Goal: Check status

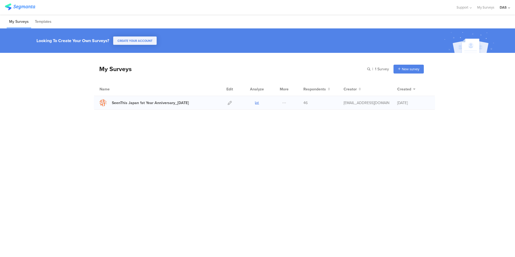
click at [257, 103] on icon at bounding box center [257, 103] width 4 height 4
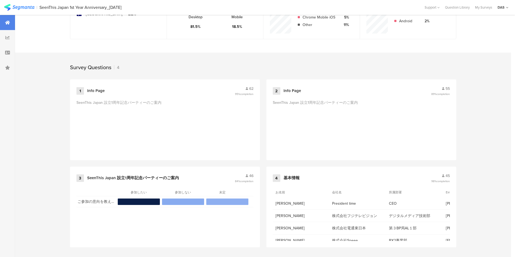
scroll to position [181, 0]
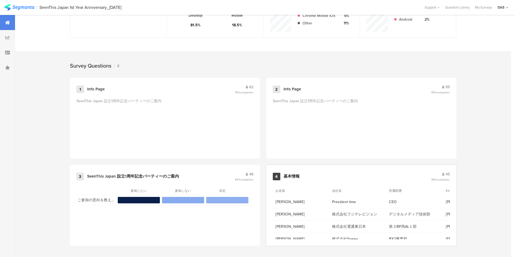
click at [445, 174] on span "45" at bounding box center [447, 174] width 4 height 6
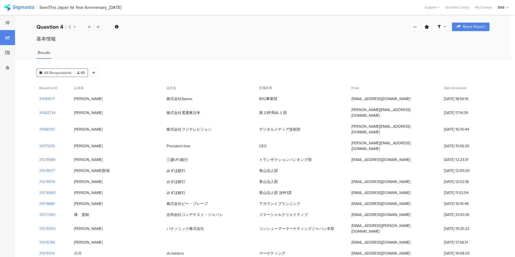
click at [53, 74] on span "All Respondents" at bounding box center [57, 73] width 27 height 6
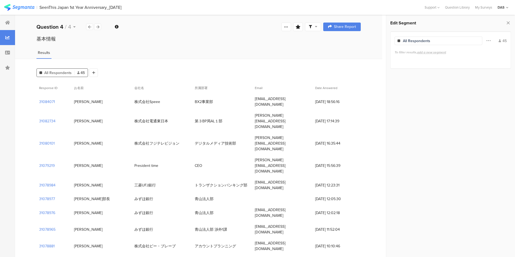
click at [63, 74] on span "All Respondents" at bounding box center [57, 73] width 27 height 6
